Goal: Task Accomplishment & Management: Manage account settings

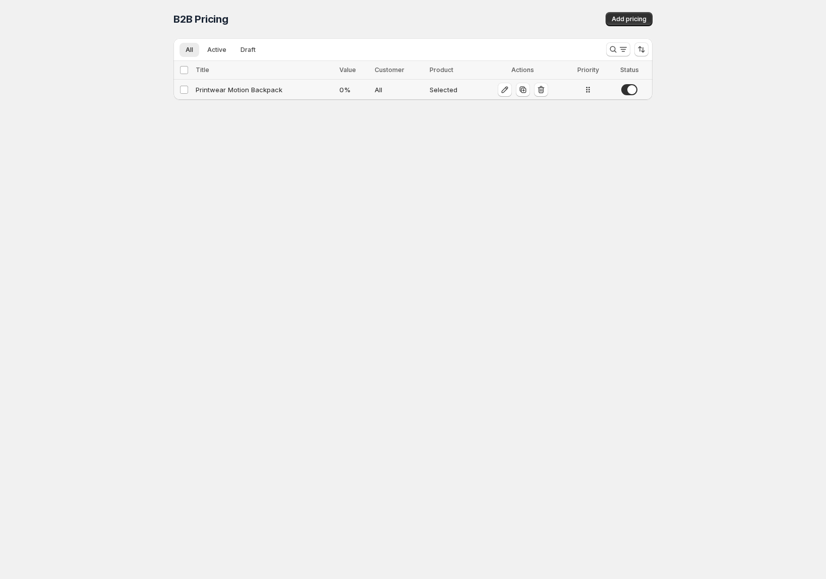
click at [250, 88] on div "Printwear Motion Backpack" at bounding box center [265, 90] width 138 height 10
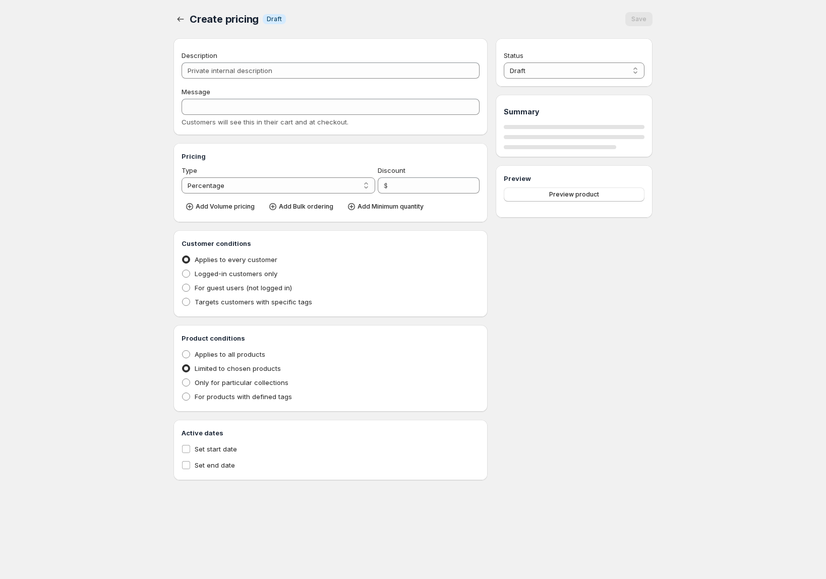
type input "Printwear Motion Backpack"
type input "Bulk_Pricing_Discount"
type input "0"
radio input "true"
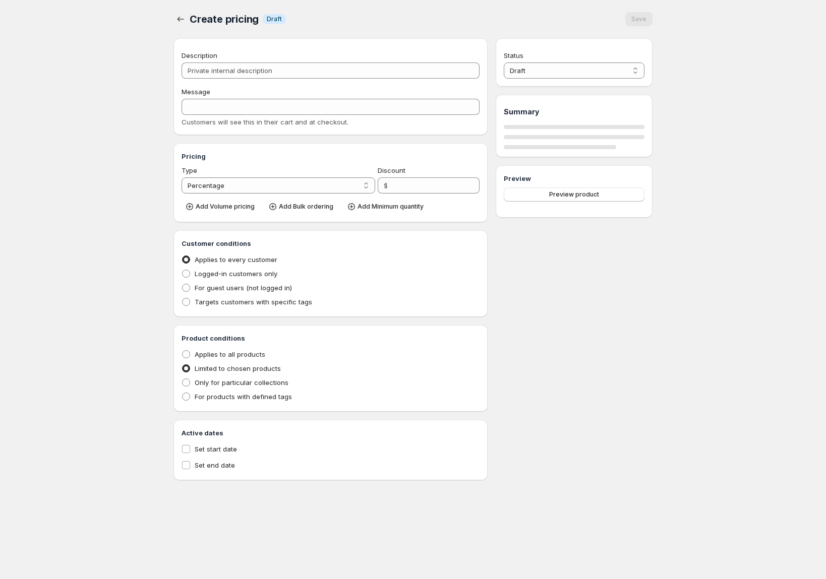
select select "1"
select select "4"
